Goal: Transaction & Acquisition: Subscribe to service/newsletter

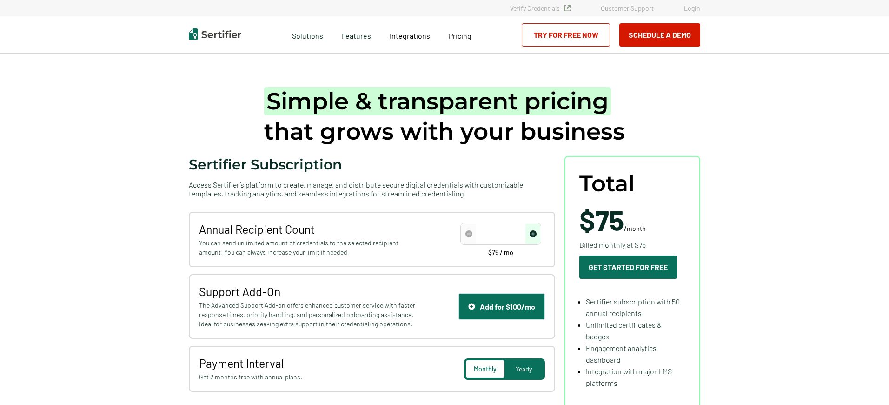
type input "50"
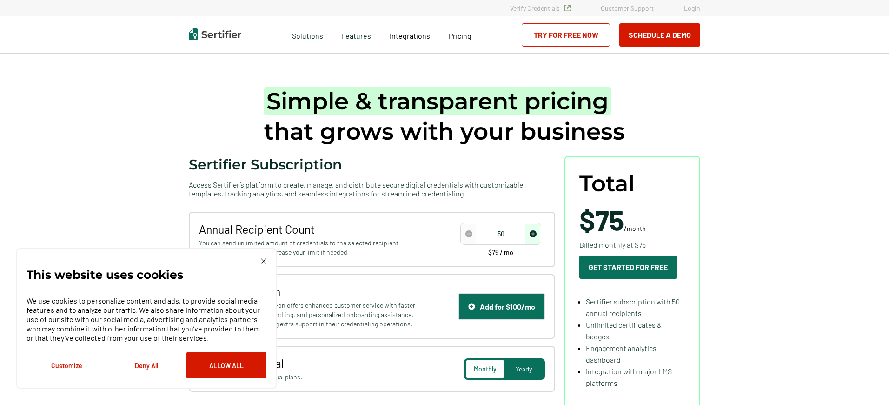
click at [266, 262] on img at bounding box center [264, 261] width 6 height 6
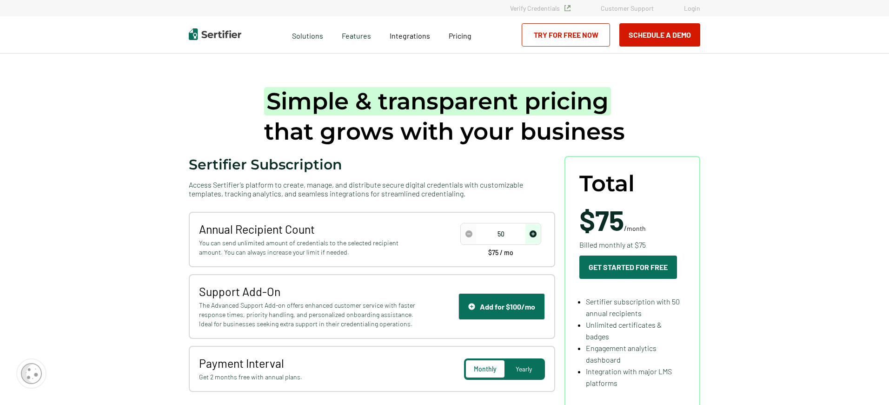
drag, startPoint x: 505, startPoint y: 234, endPoint x: 487, endPoint y: 233, distance: 18.2
click at [487, 233] on input "50" at bounding box center [500, 234] width 79 height 14
click at [509, 238] on input "number" at bounding box center [500, 234] width 79 height 14
click at [535, 235] on img "increase number" at bounding box center [533, 233] width 7 height 7
click at [531, 235] on span "increase number" at bounding box center [533, 234] width 15 height 20
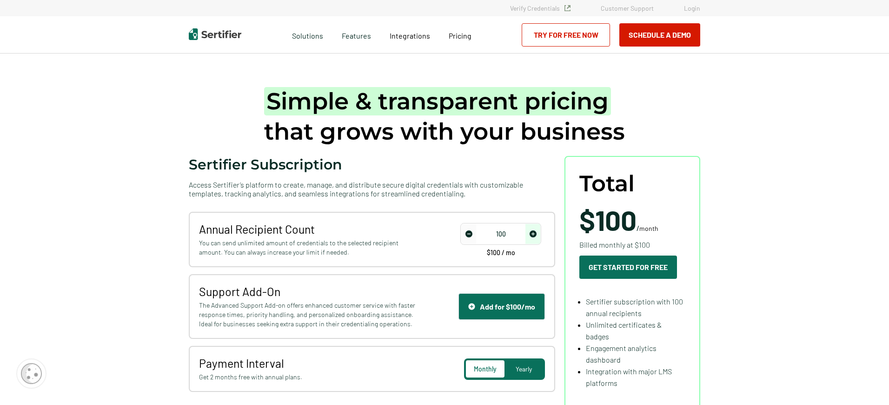
click at [534, 235] on img "increase number" at bounding box center [533, 233] width 7 height 7
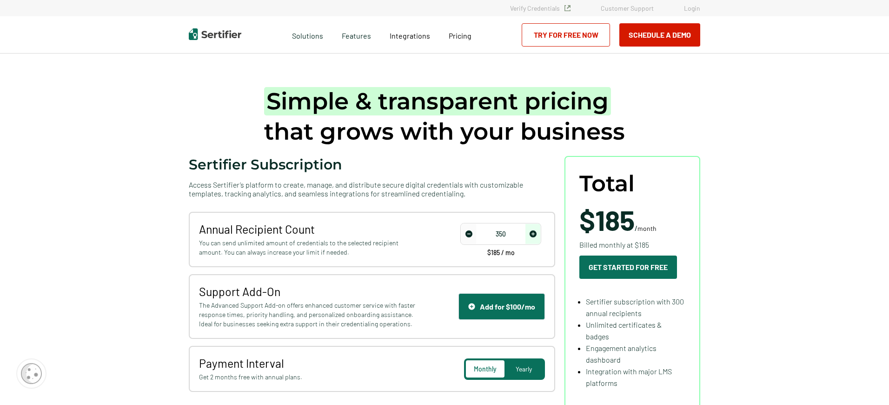
click at [534, 235] on img "increase number" at bounding box center [533, 233] width 7 height 7
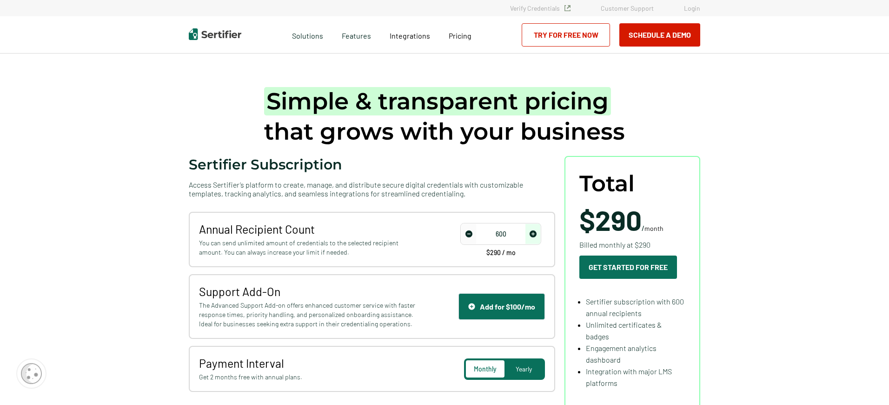
click at [534, 235] on img "increase number" at bounding box center [533, 233] width 7 height 7
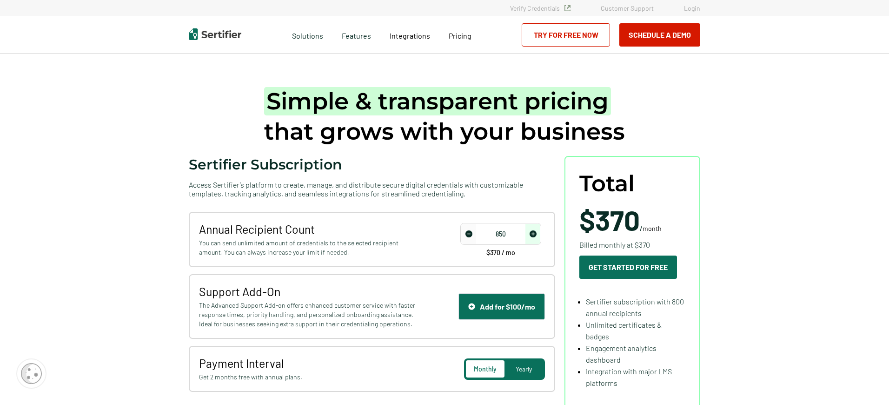
click at [534, 235] on img "increase number" at bounding box center [533, 233] width 7 height 7
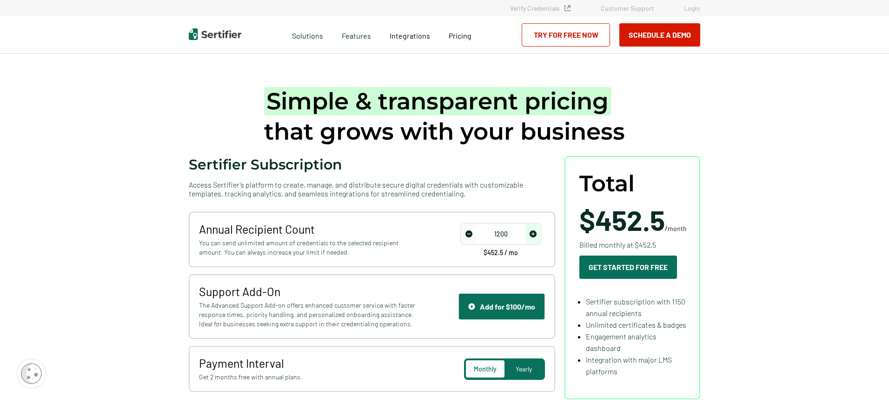
click at [534, 235] on img "increase number" at bounding box center [533, 233] width 7 height 7
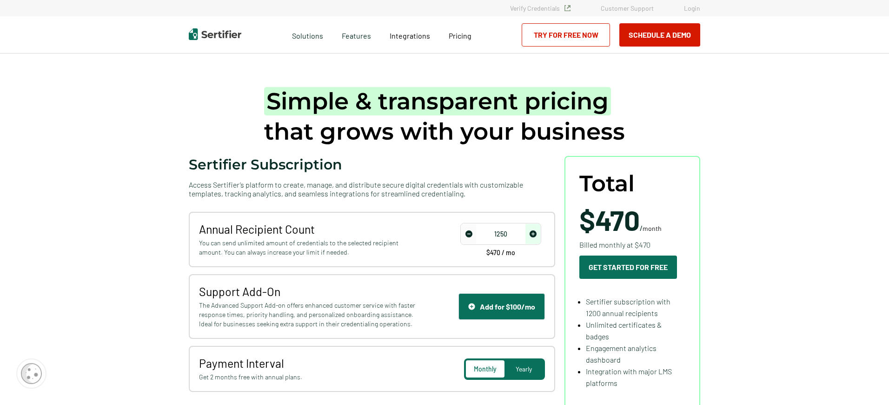
click at [534, 235] on img "increase number" at bounding box center [533, 233] width 7 height 7
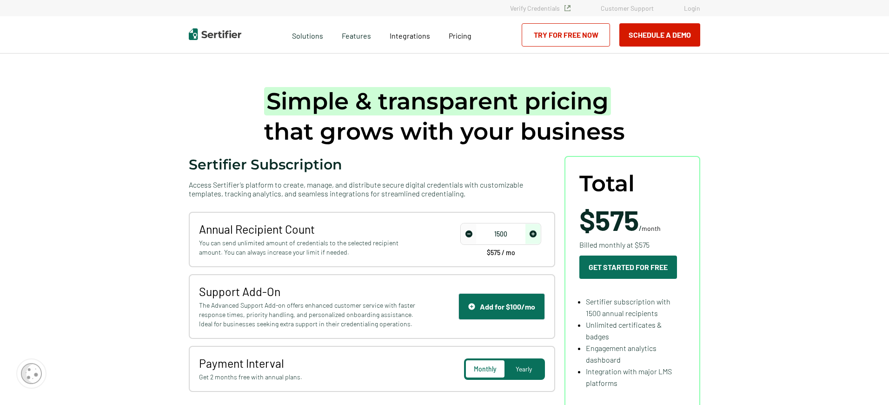
click at [534, 235] on img "increase number" at bounding box center [533, 233] width 7 height 7
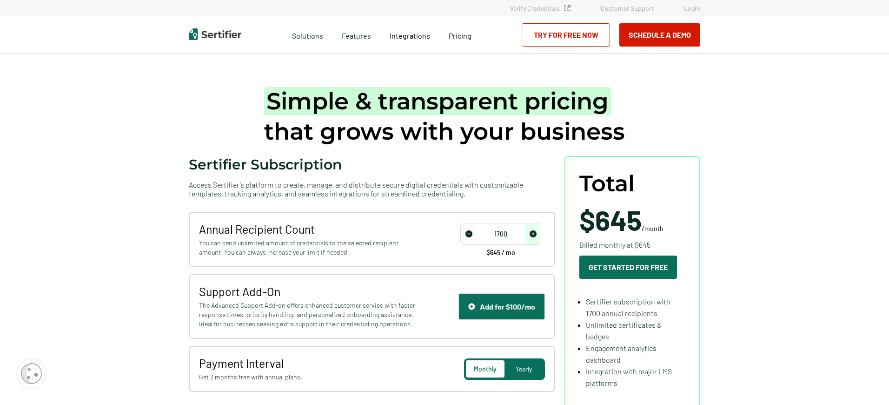
click at [519, 368] on span "Yearly" at bounding box center [524, 369] width 16 height 8
type input "4800"
click at [534, 236] on img "increase number" at bounding box center [533, 233] width 7 height 7
